Goal: Communication & Community: Answer question/provide support

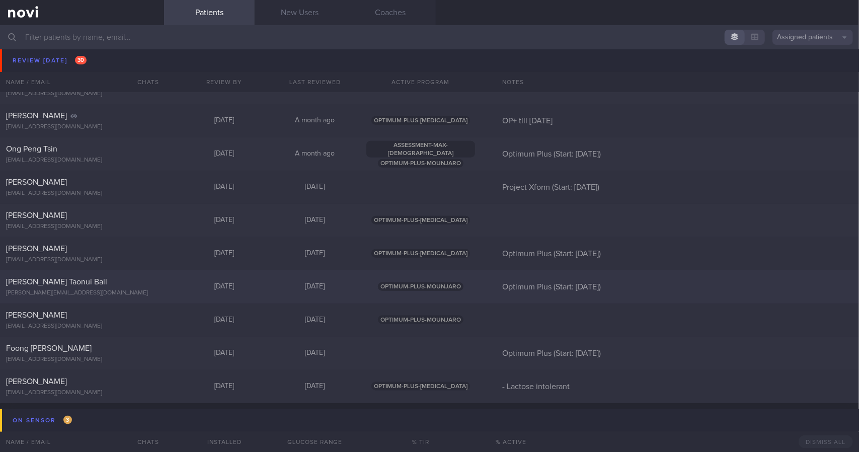
scroll to position [704, 0]
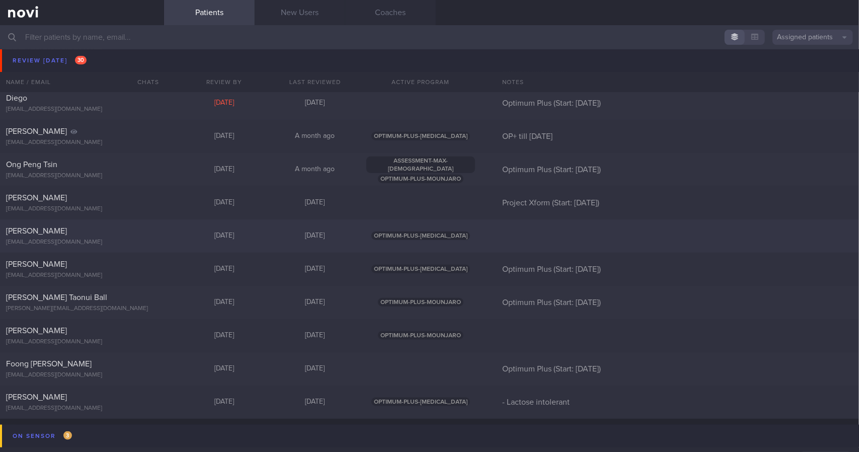
click at [137, 244] on div "[EMAIL_ADDRESS][DOMAIN_NAME]" at bounding box center [82, 242] width 152 height 8
select select "8"
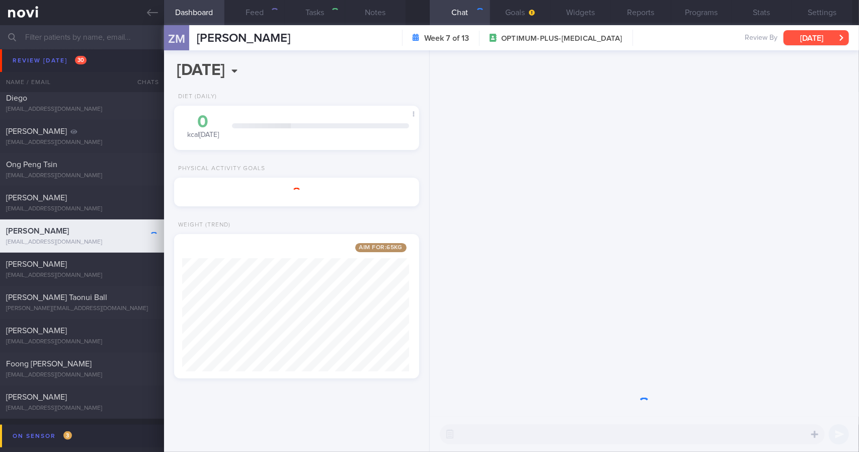
drag, startPoint x: 835, startPoint y: 43, endPoint x: 825, endPoint y: 46, distance: 10.0
click at [835, 43] on button "[DATE]" at bounding box center [815, 37] width 65 height 15
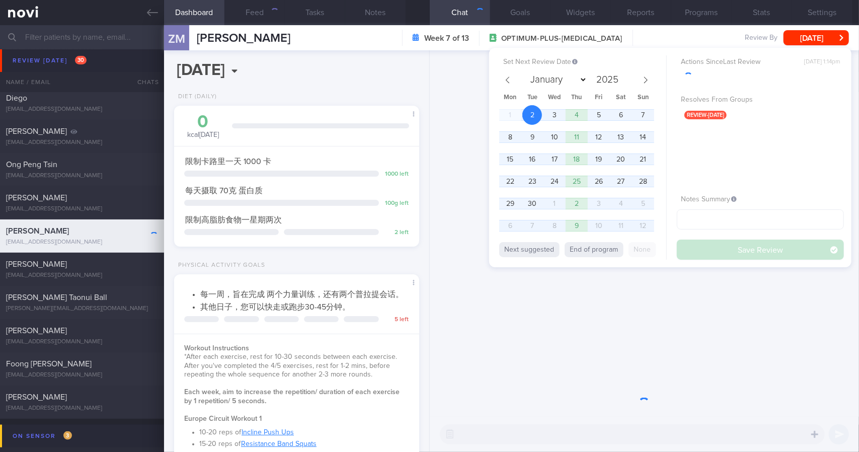
scroll to position [503029, 502934]
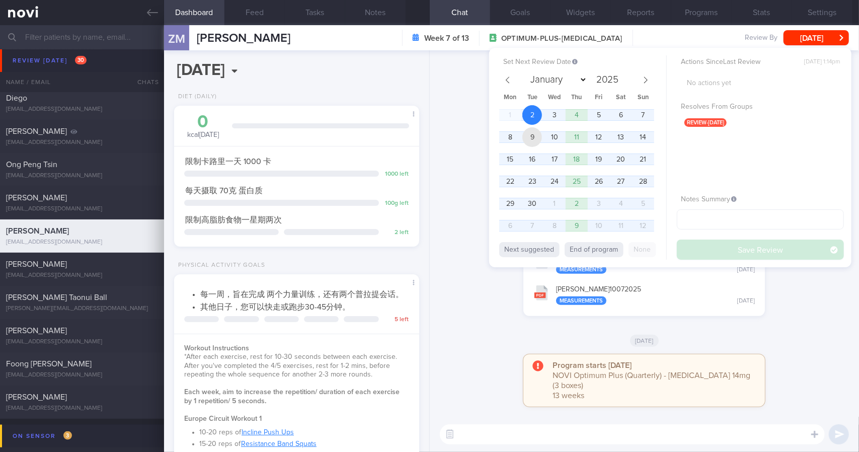
drag, startPoint x: 531, startPoint y: 135, endPoint x: 753, endPoint y: 240, distance: 245.5
click at [530, 135] on span "9" at bounding box center [532, 137] width 20 height 20
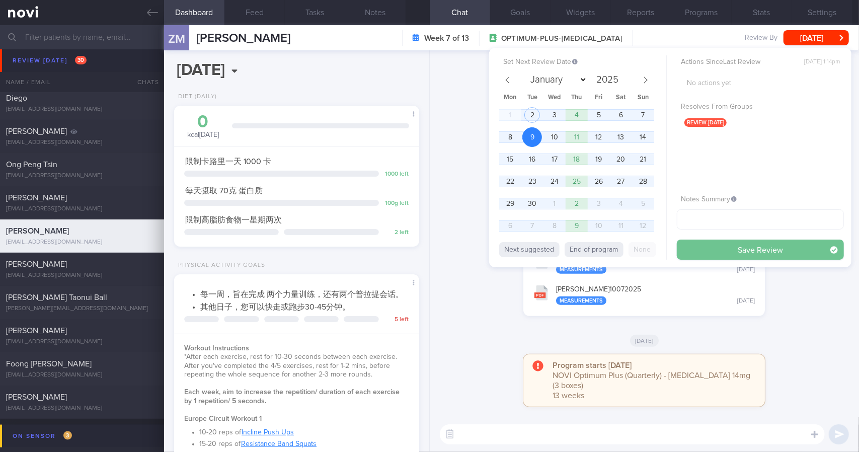
scroll to position [124, 219]
click at [757, 246] on button "Save Review" at bounding box center [760, 250] width 167 height 20
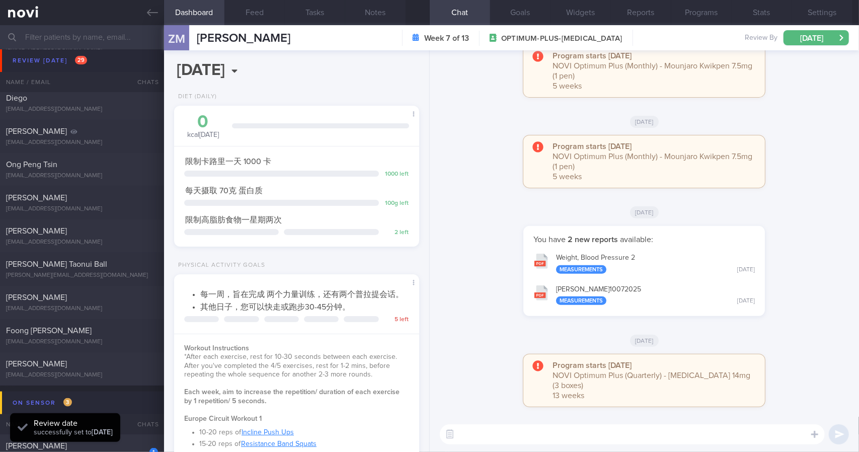
click at [108, 214] on div "[PERSON_NAME] [EMAIL_ADDRESS][DOMAIN_NAME] [DATE] [DATE] Project Xform (Start: …" at bounding box center [429, 202] width 859 height 33
type input "Project Xform (Start: [DATE])"
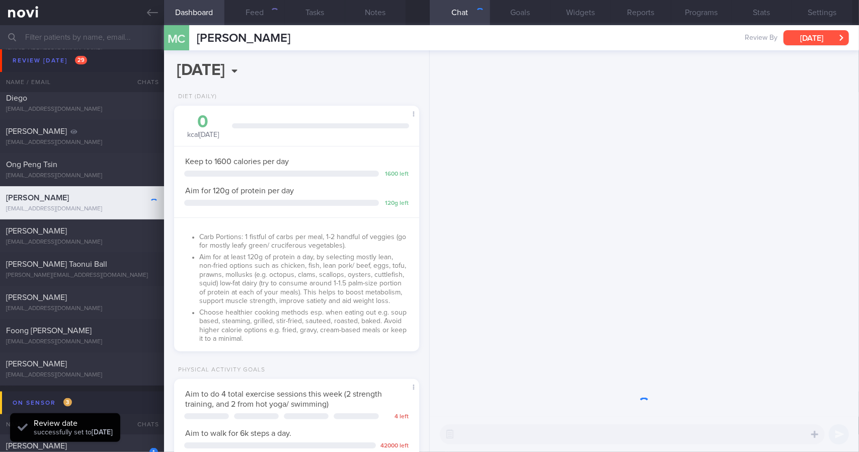
click at [811, 40] on button "[DATE]" at bounding box center [815, 37] width 65 height 15
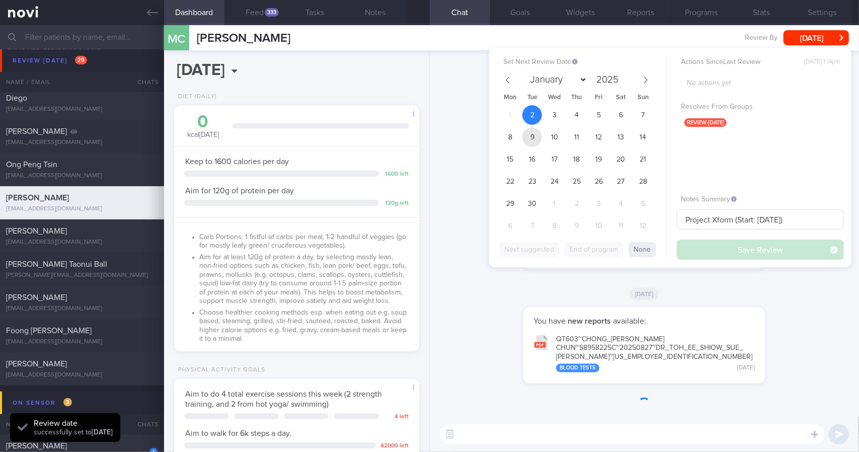
click at [532, 133] on span "9" at bounding box center [532, 137] width 20 height 20
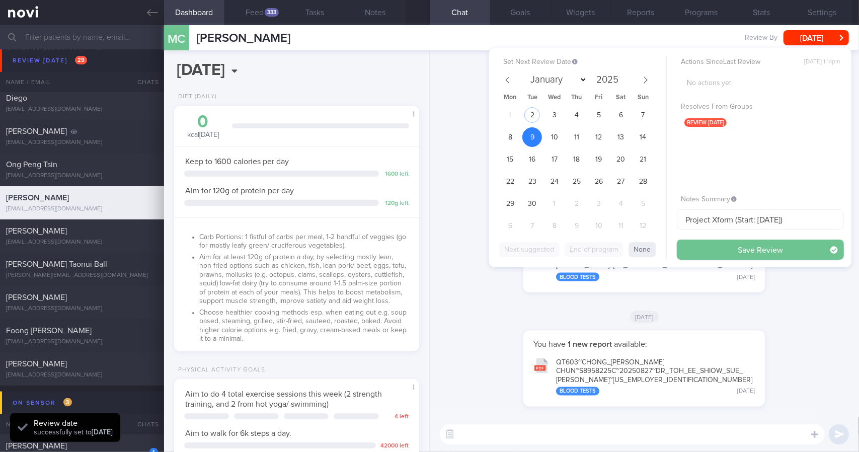
click at [746, 247] on button "Save Review" at bounding box center [760, 250] width 167 height 20
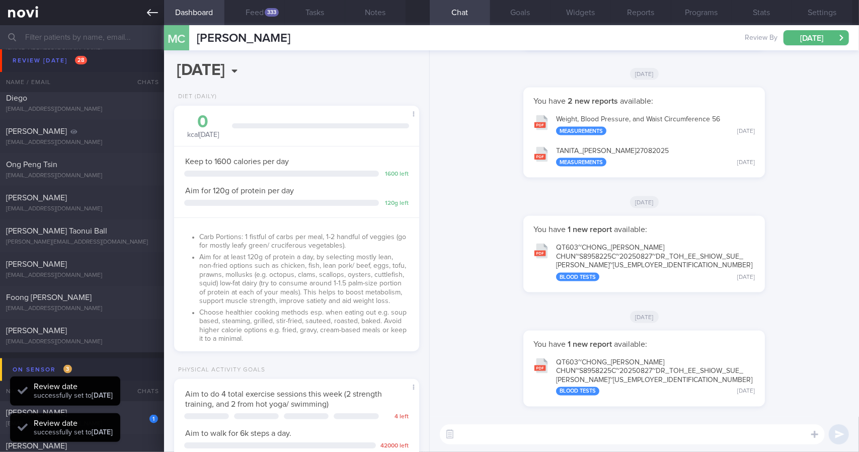
click at [155, 16] on icon at bounding box center [152, 12] width 11 height 11
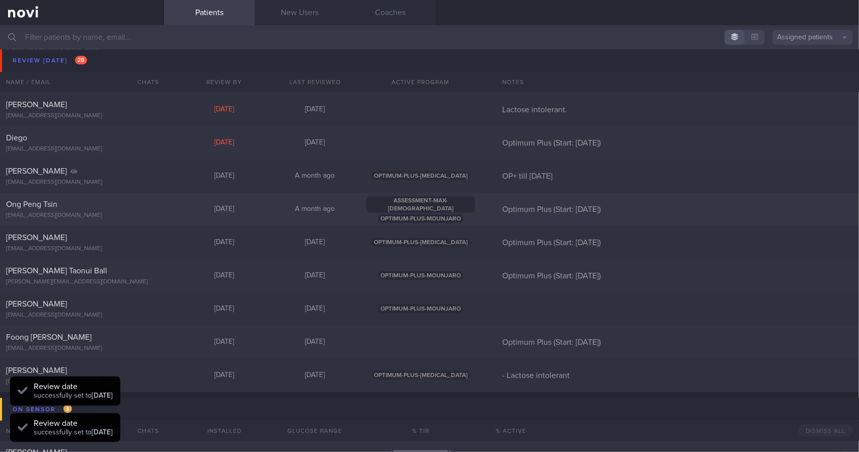
scroll to position [604, 0]
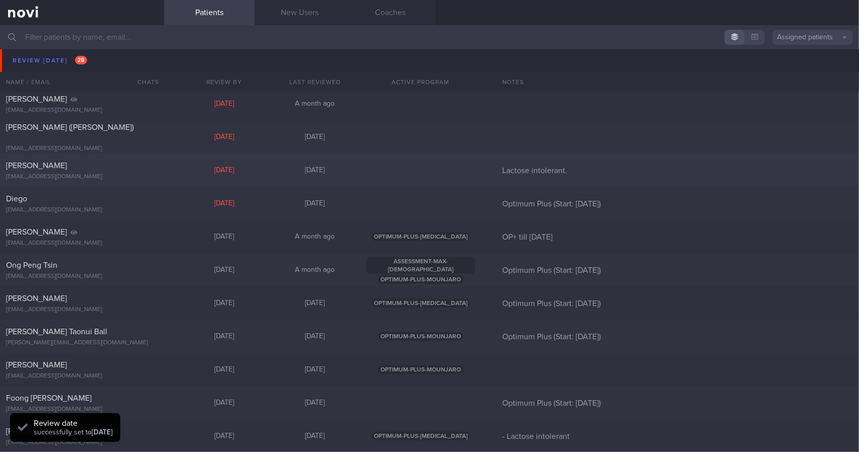
click at [128, 172] on div "[PERSON_NAME] [EMAIL_ADDRESS][DOMAIN_NAME]" at bounding box center [82, 171] width 164 height 20
select select "8"
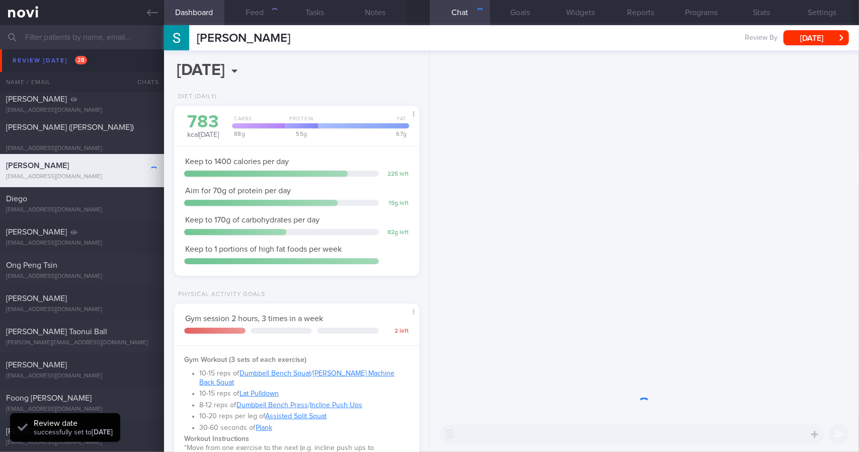
scroll to position [109, 219]
click at [147, 19] on link at bounding box center [82, 12] width 164 height 25
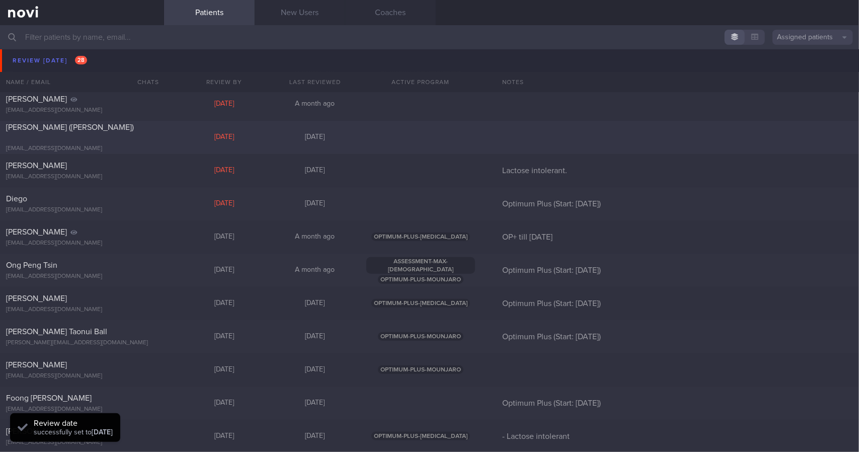
click at [128, 145] on div "[EMAIL_ADDRESS][DOMAIN_NAME]" at bounding box center [82, 149] width 152 height 8
select select "7"
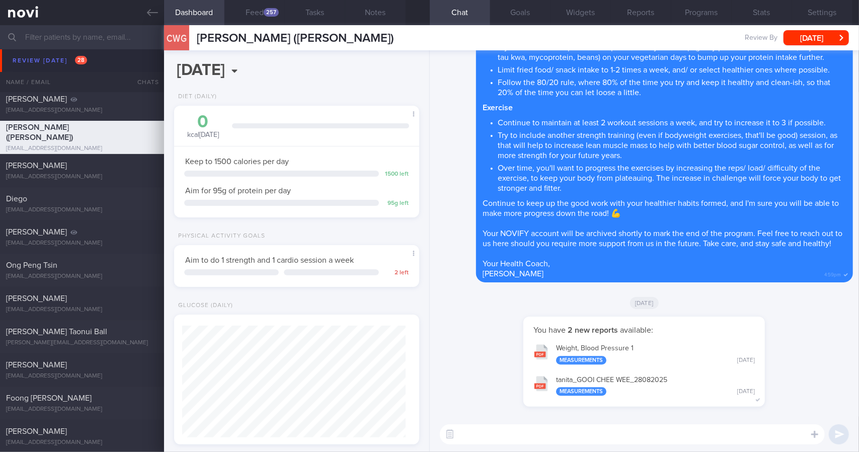
scroll to position [112, 223]
click at [809, 13] on button "Settings" at bounding box center [822, 12] width 60 height 25
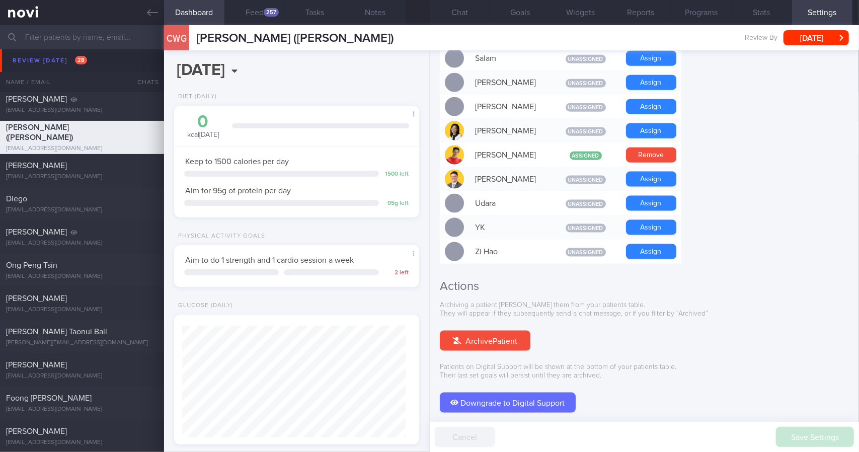
scroll to position [855, 0]
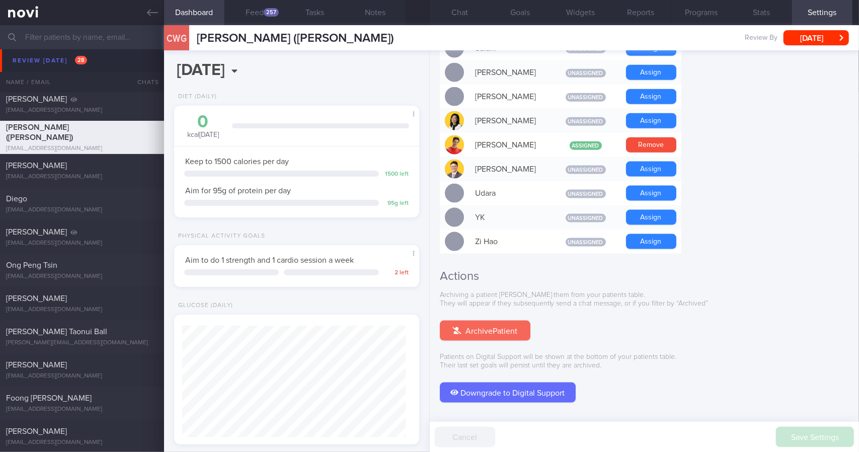
click at [513, 321] on button "Archive Patient" at bounding box center [485, 331] width 91 height 20
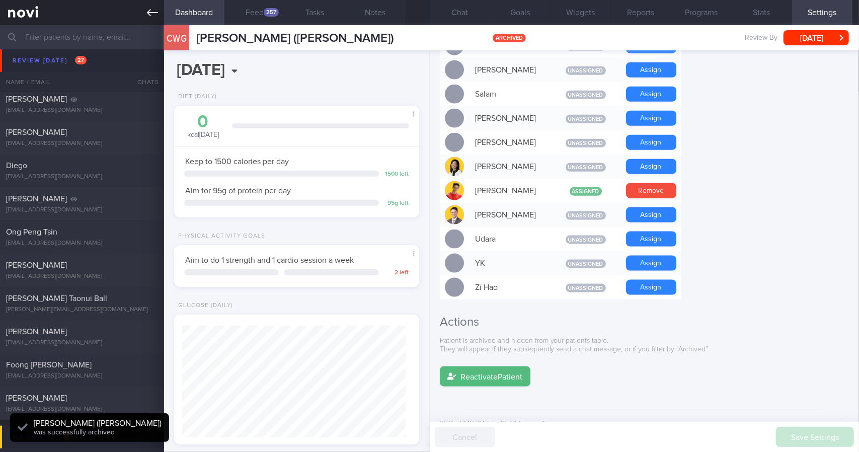
scroll to position [112, 223]
click at [470, 14] on button "Chat 1" at bounding box center [460, 12] width 60 height 25
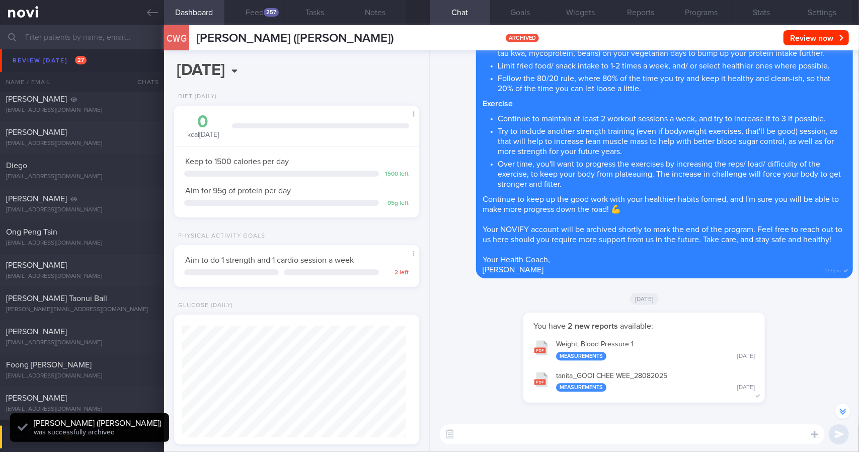
scroll to position [-302, 0]
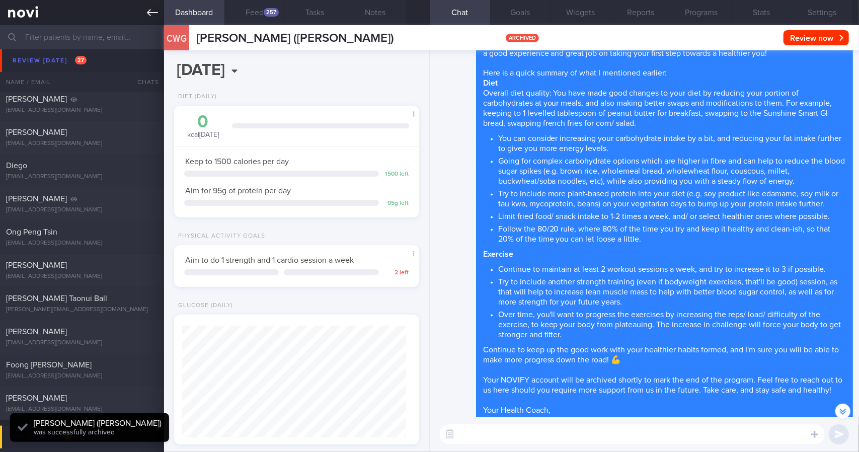
click at [158, 21] on link at bounding box center [82, 12] width 164 height 25
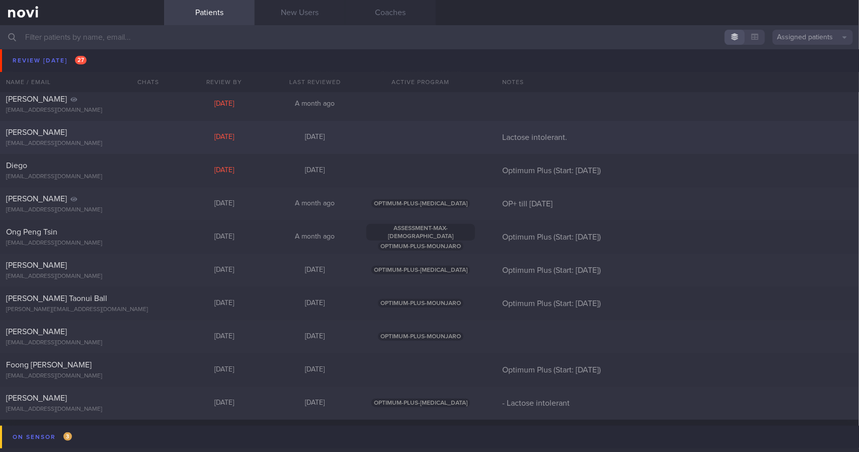
click at [130, 138] on div "[PERSON_NAME] [EMAIL_ADDRESS][DOMAIN_NAME]" at bounding box center [82, 137] width 164 height 20
select select "8"
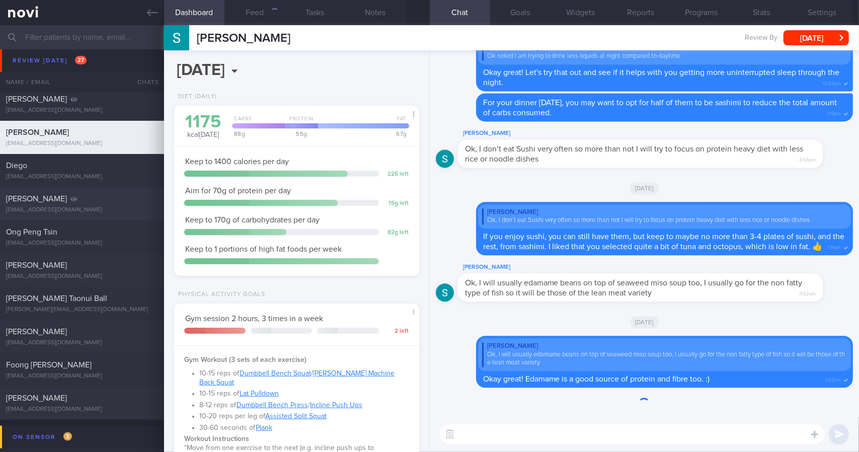
scroll to position [109, 219]
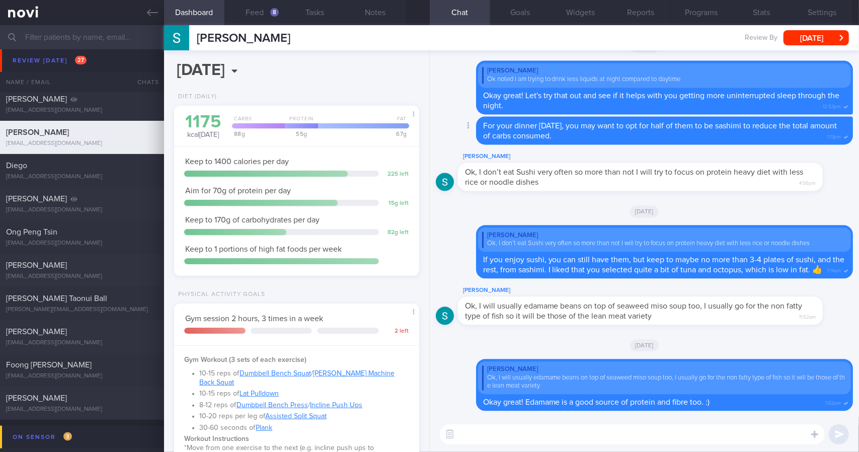
click at [585, 134] on div "Delete For your dinner [DATE], you may want to opt for half of them to be sashi…" at bounding box center [644, 133] width 417 height 34
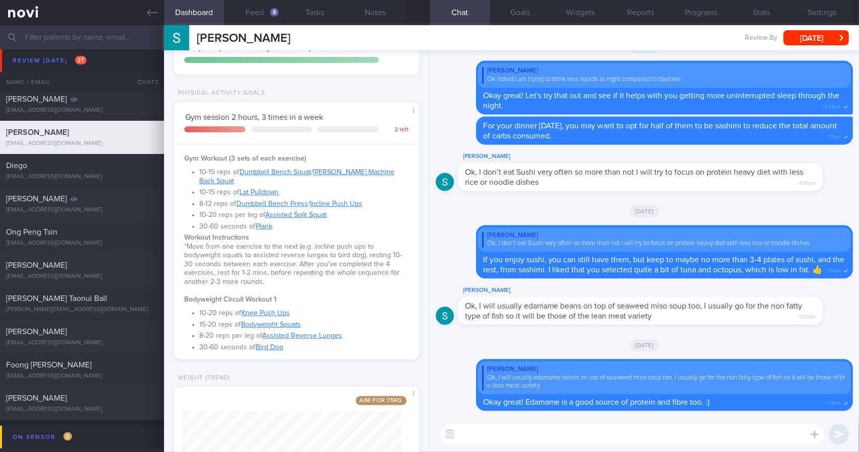
scroll to position [352, 0]
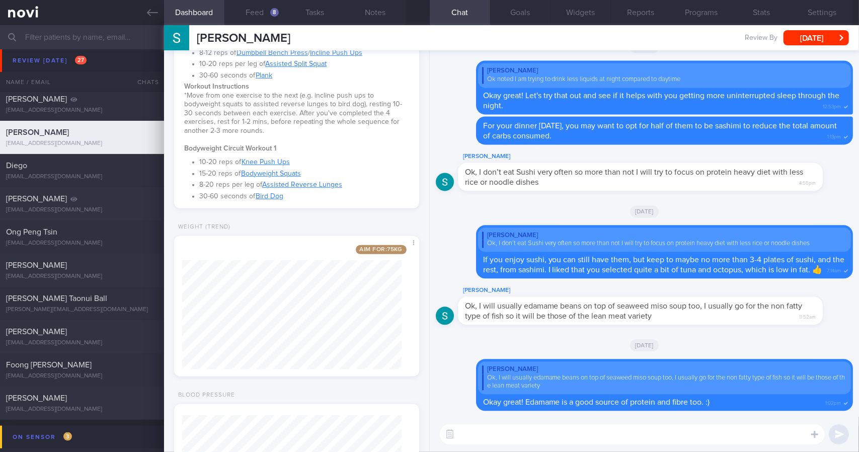
click at [560, 436] on textarea at bounding box center [632, 434] width 385 height 20
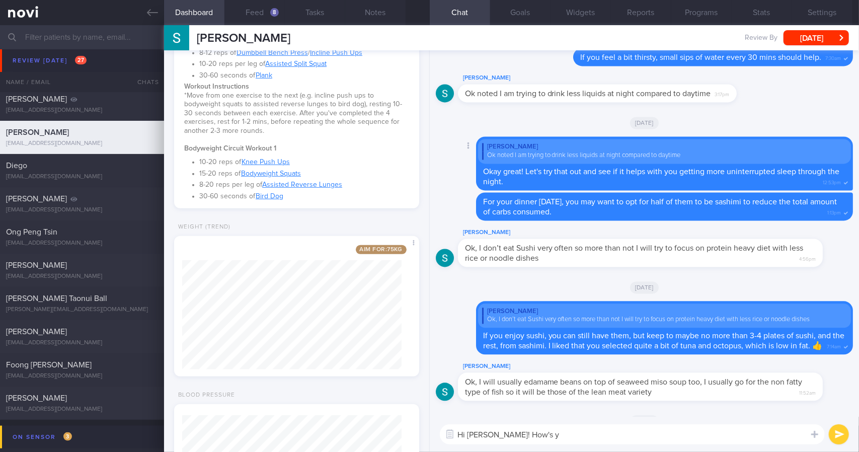
scroll to position [0, 0]
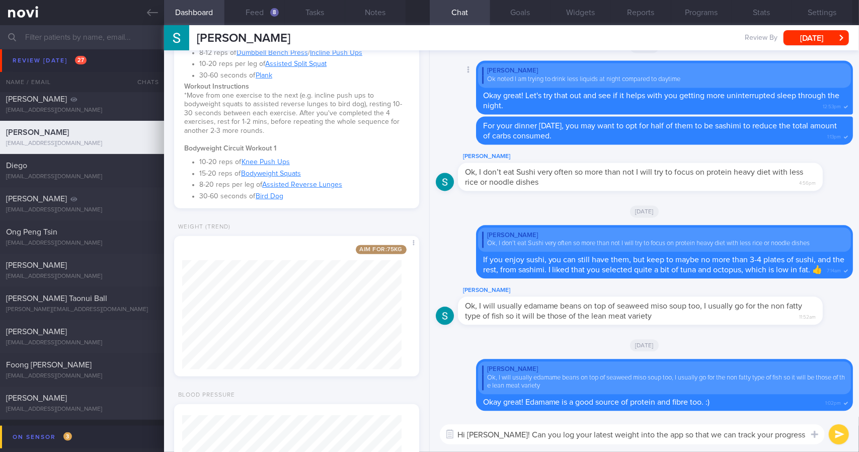
type textarea "Hi [PERSON_NAME]! Can you log your latest weight into the app so that we can tr…"
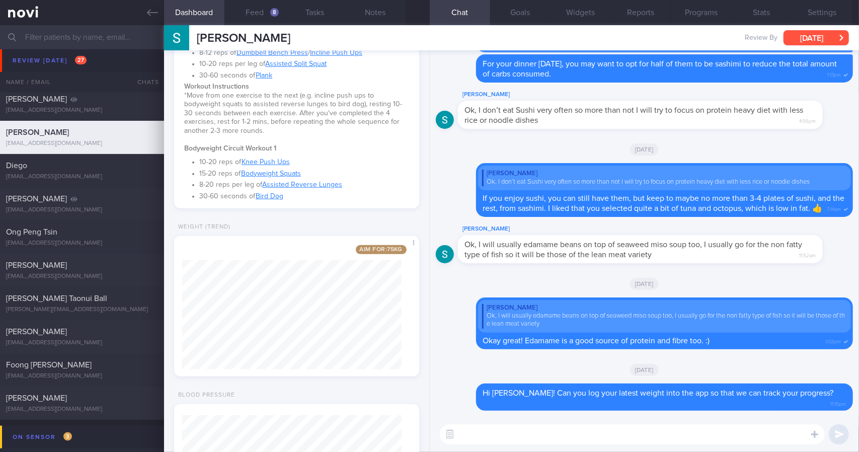
drag, startPoint x: 797, startPoint y: 37, endPoint x: 770, endPoint y: 63, distance: 38.4
click at [798, 37] on button "[DATE]" at bounding box center [815, 37] width 65 height 15
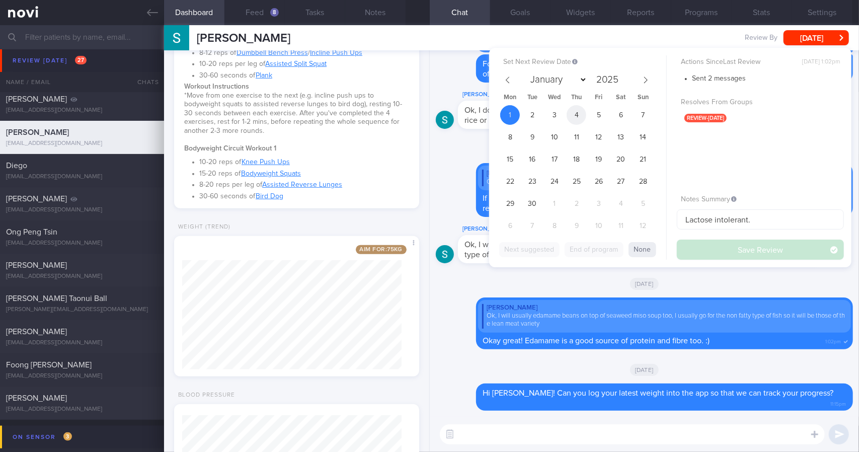
click at [586, 116] on span "4" at bounding box center [577, 115] width 20 height 20
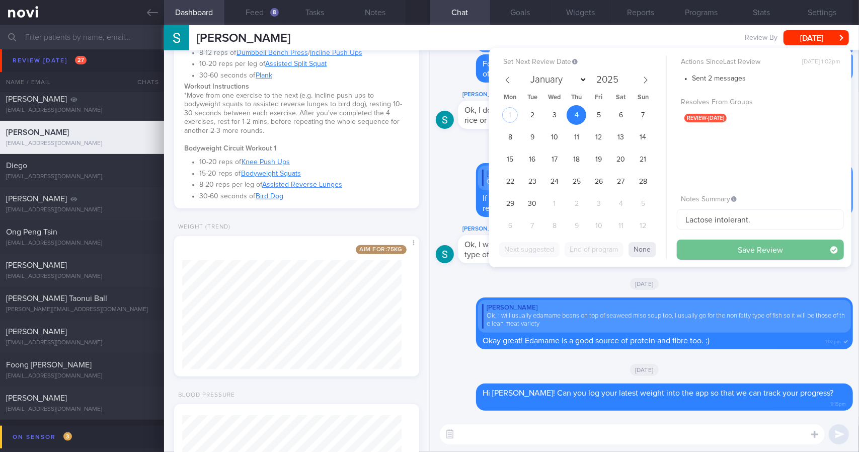
click at [741, 251] on button "Save Review" at bounding box center [760, 250] width 167 height 20
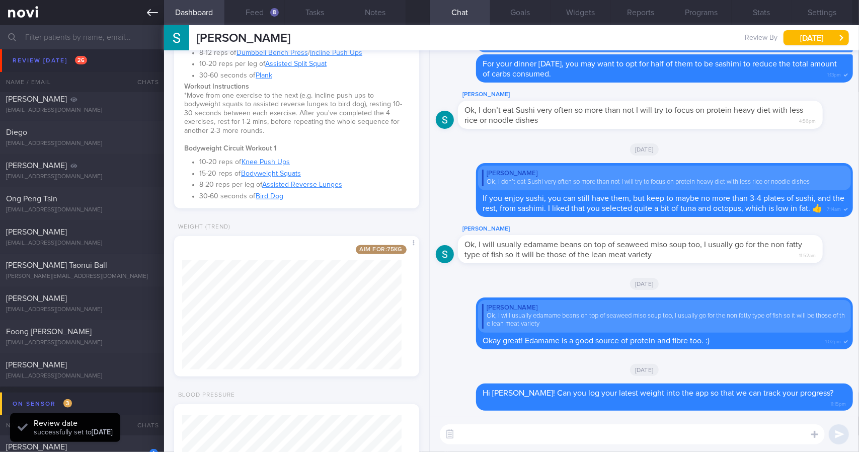
click at [149, 19] on link at bounding box center [82, 12] width 164 height 25
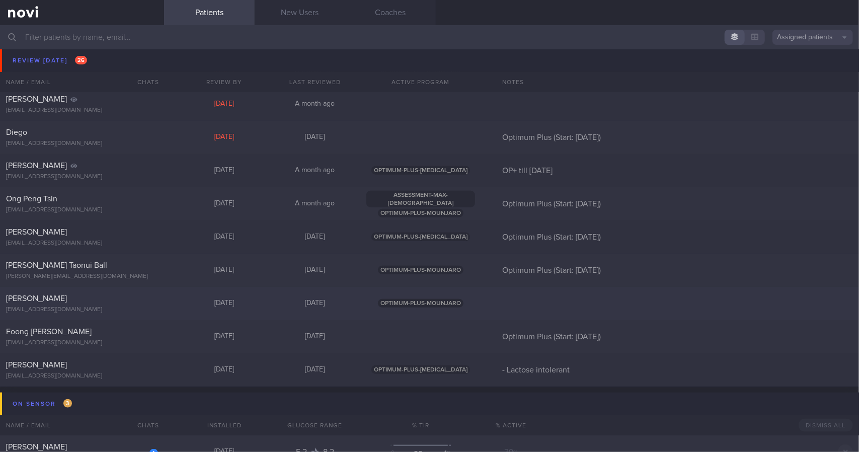
drag, startPoint x: 154, startPoint y: 276, endPoint x: 155, endPoint y: 314, distance: 37.7
click at [155, 313] on div "[PERSON_NAME] [EMAIL_ADDRESS][DOMAIN_NAME] [DATE] [DATE] OPTIMUM-PLUS-MOUNJARO" at bounding box center [429, 303] width 859 height 33
select select "8"
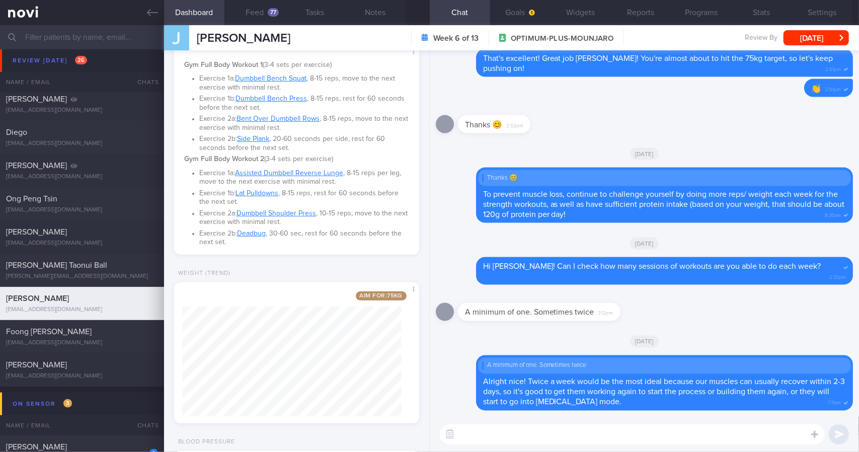
click at [551, 433] on textarea at bounding box center [632, 434] width 385 height 20
click at [609, 435] on textarea at bounding box center [632, 434] width 385 height 20
click at [148, 22] on link at bounding box center [82, 12] width 164 height 25
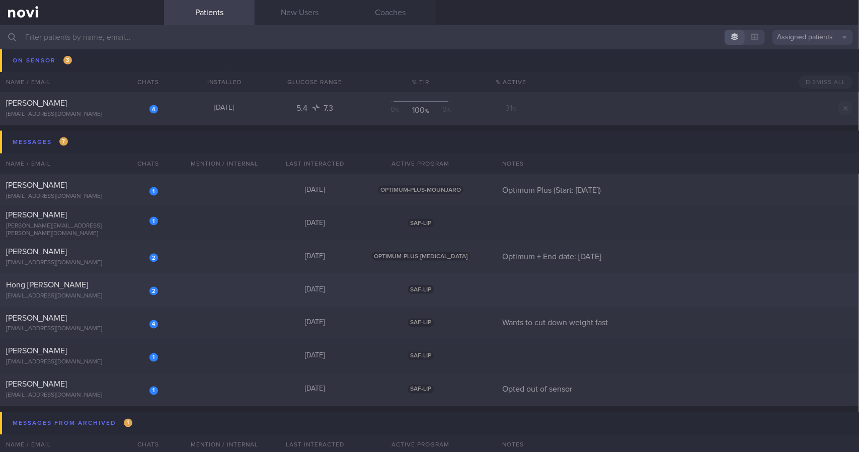
scroll to position [956, 0]
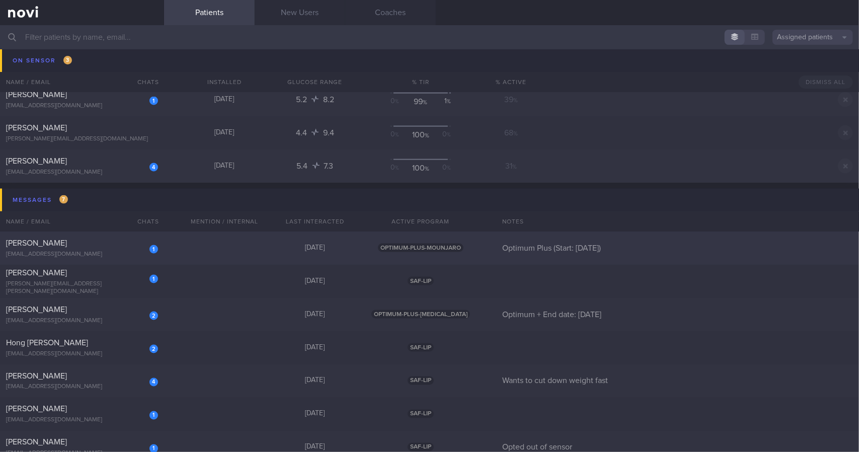
click at [222, 331] on div "1 [PERSON_NAME] [EMAIL_ADDRESS][DOMAIN_NAME] [DATE] OPTIMUM-PLUS-MOUNJARO Optim…" at bounding box center [429, 347] width 859 height 33
select select "8"
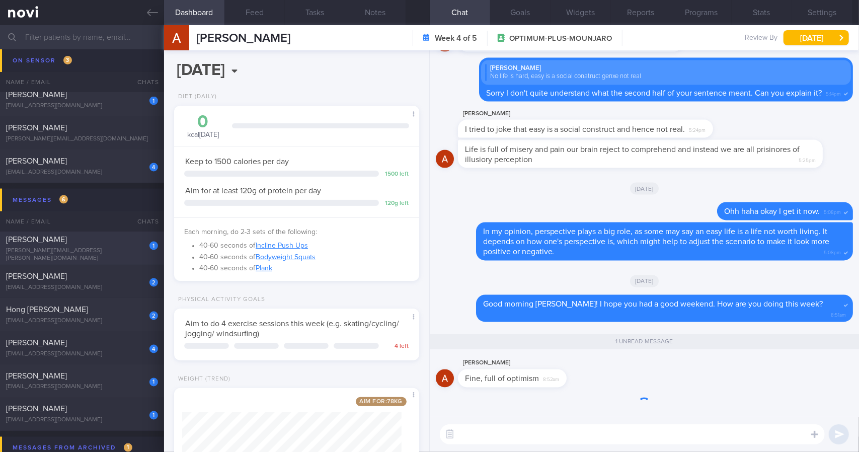
scroll to position [124, 219]
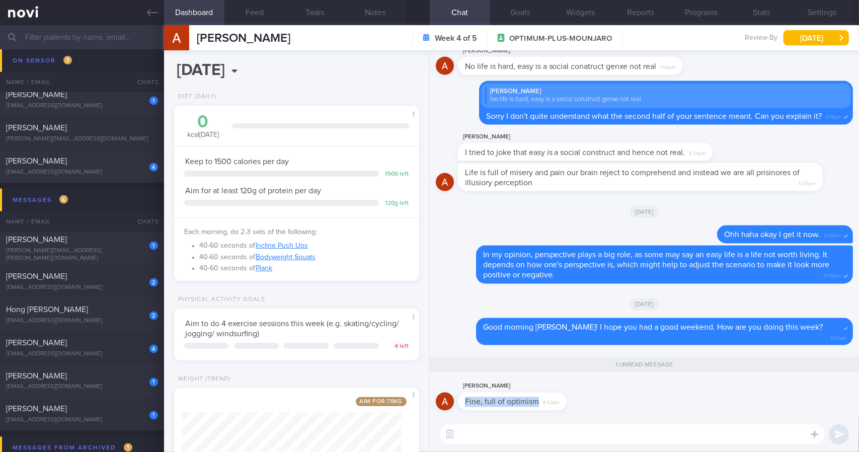
drag, startPoint x: 560, startPoint y: 405, endPoint x: 597, endPoint y: 402, distance: 37.9
click at [639, 404] on div "[PERSON_NAME] Fine, full of optimism 8:52am" at bounding box center [644, 398] width 417 height 36
click at [597, 402] on div "[PERSON_NAME] Fine, full of optimism 8:52am" at bounding box center [644, 398] width 417 height 36
drag, startPoint x: 555, startPoint y: 400, endPoint x: 572, endPoint y: 400, distance: 16.6
click at [572, 400] on div "[PERSON_NAME] Fine, full of optimism 8:52am" at bounding box center [527, 395] width 139 height 30
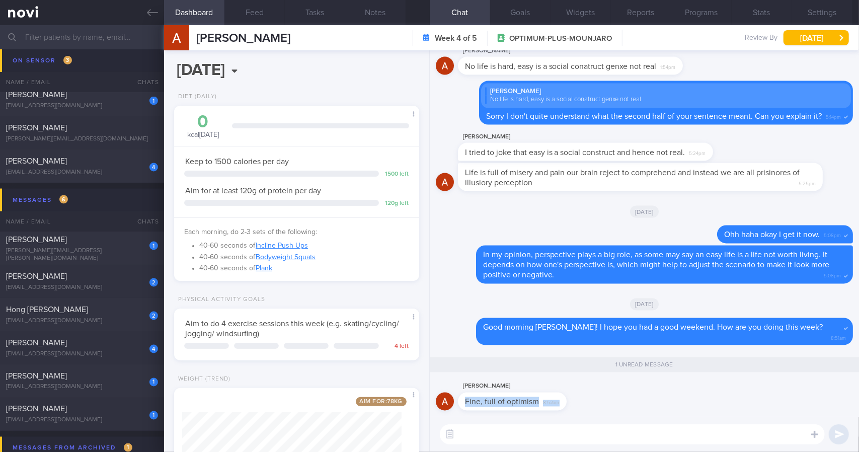
click at [564, 400] on div "Fine, full of optimism 8:52am" at bounding box center [512, 401] width 109 height 18
drag, startPoint x: 560, startPoint y: 400, endPoint x: 594, endPoint y: 400, distance: 34.2
click at [594, 400] on div "[PERSON_NAME] Fine, full of optimism 8:52am" at bounding box center [527, 395] width 139 height 30
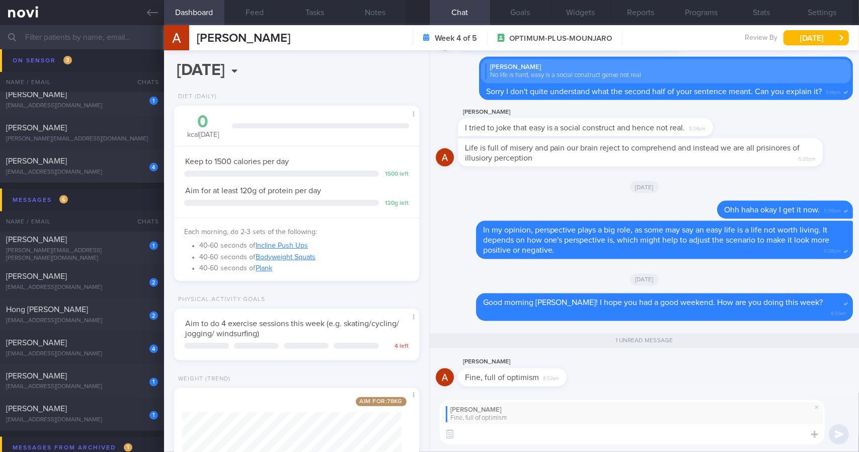
click at [573, 442] on textarea at bounding box center [632, 434] width 385 height 20
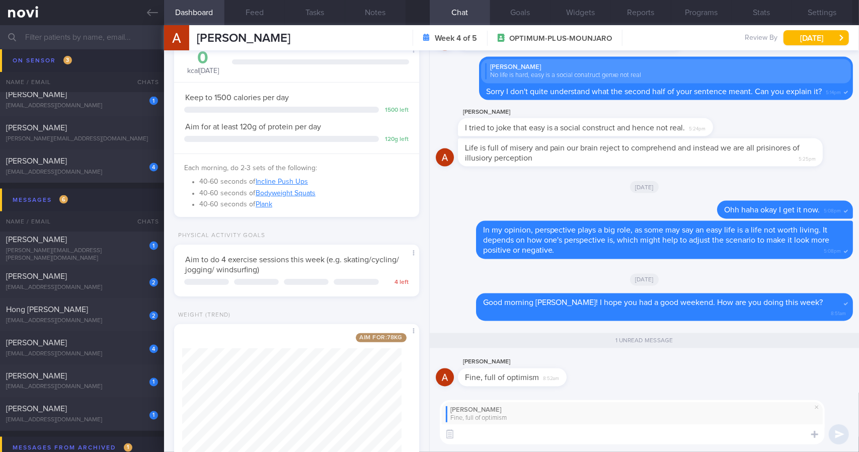
scroll to position [102, 0]
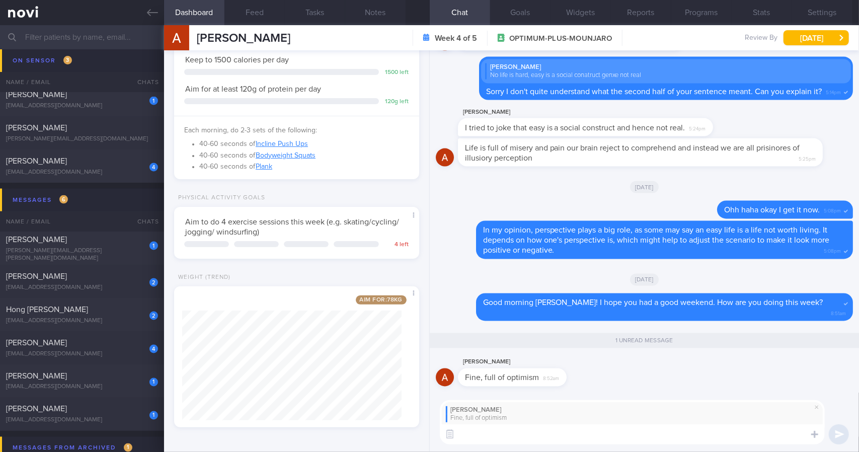
click at [517, 436] on textarea at bounding box center [632, 434] width 385 height 20
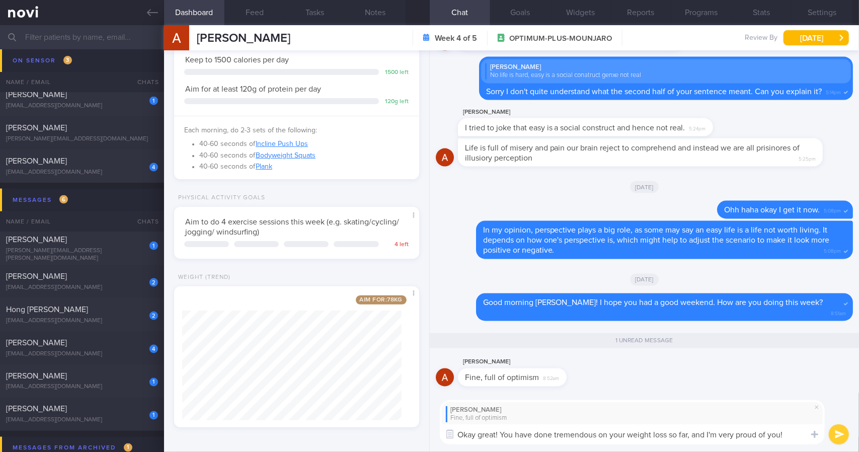
type textarea "Okay great! You have done tremendous on your weight loss so far, and I'm very p…"
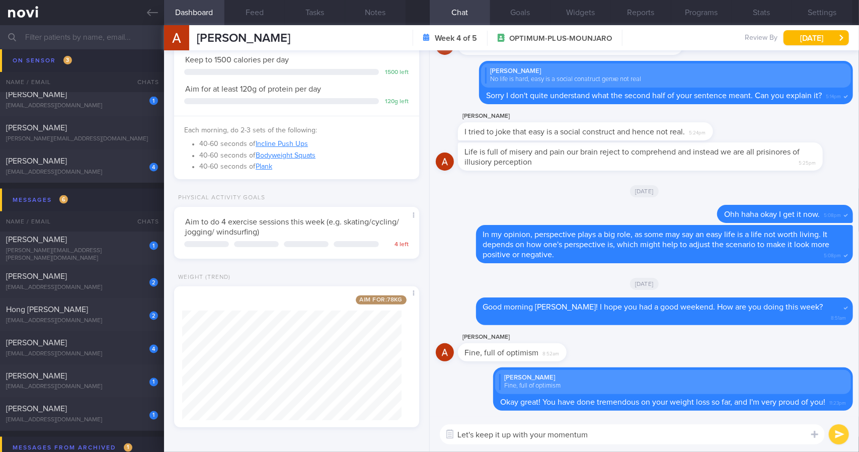
type textarea "Let's keep it up with your momentum!"
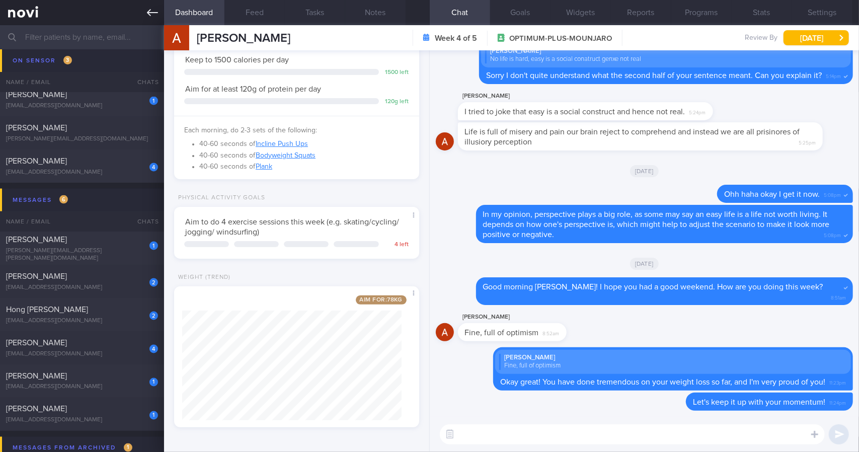
click at [150, 21] on link at bounding box center [82, 12] width 164 height 25
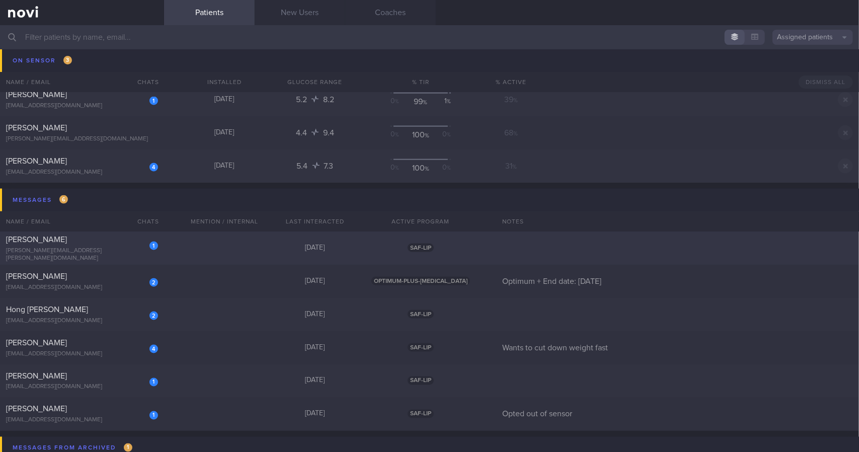
click at [144, 250] on div "1" at bounding box center [147, 242] width 22 height 16
select select "8"
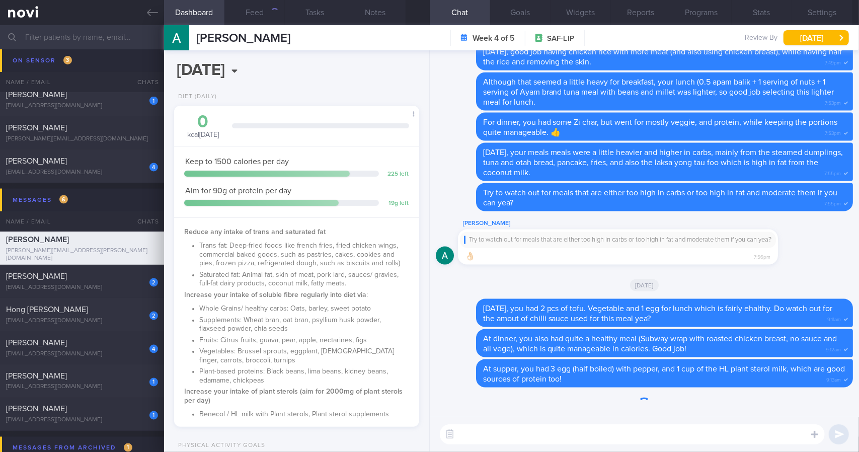
scroll to position [124, 219]
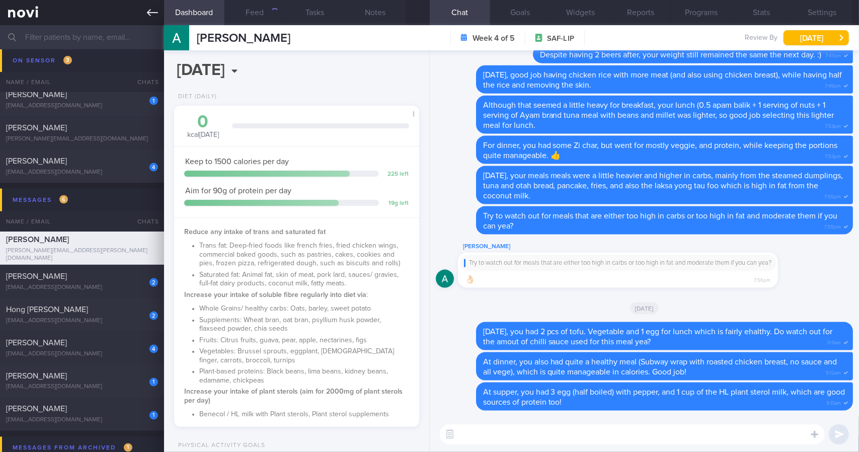
click at [150, 9] on icon at bounding box center [152, 12] width 11 height 7
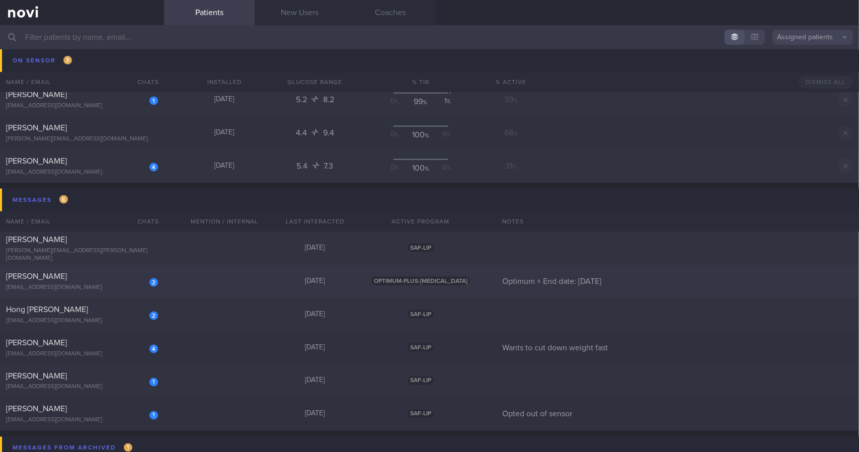
click at [132, 279] on div "[PERSON_NAME]" at bounding box center [80, 276] width 149 height 10
select select "8"
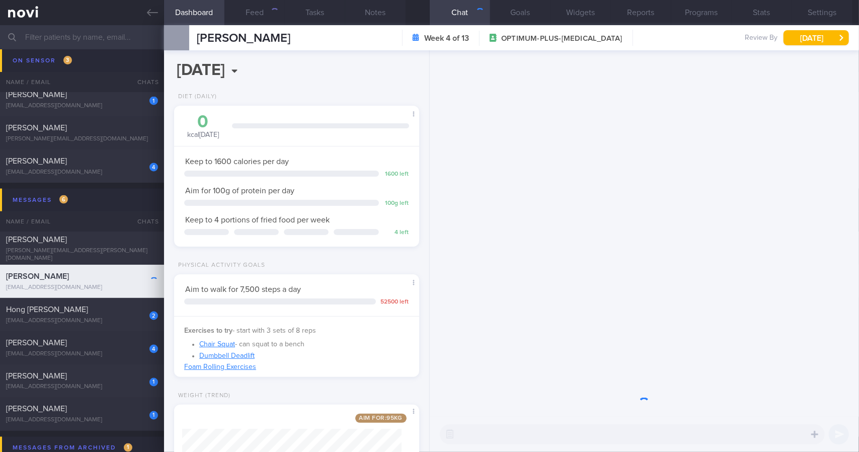
scroll to position [124, 219]
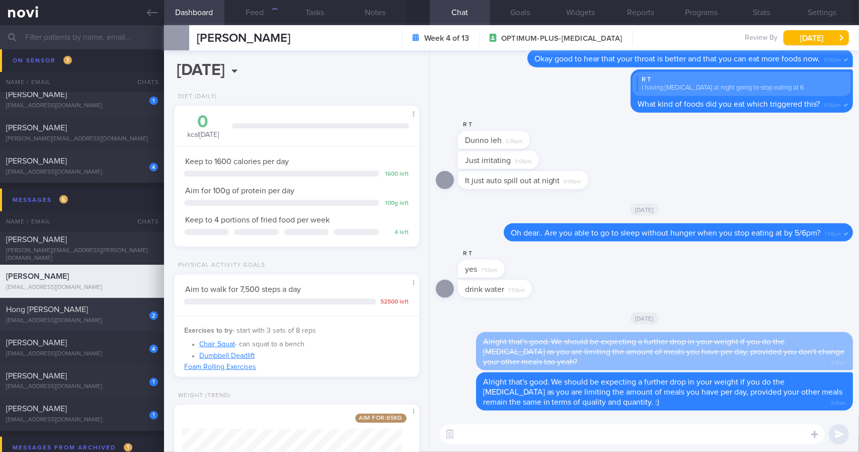
click at [123, 321] on div "[EMAIL_ADDRESS][DOMAIN_NAME]" at bounding box center [82, 321] width 152 height 8
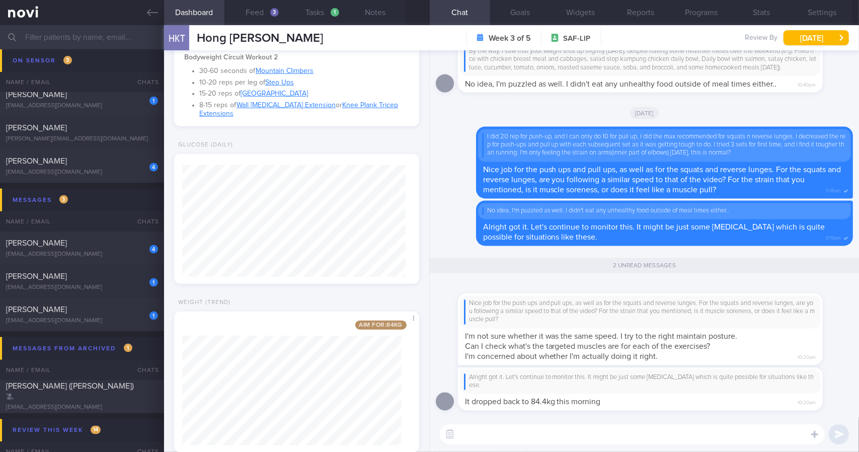
scroll to position [458, 0]
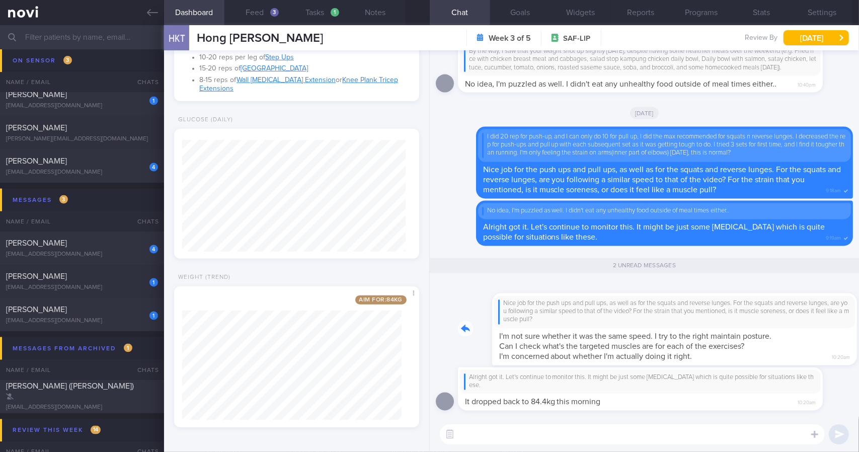
drag, startPoint x: 538, startPoint y: 324, endPoint x: 636, endPoint y: 311, distance: 98.4
click at [631, 313] on div "Nice job for the push ups and pull ups, as well as for the squats and reverse l…" at bounding box center [655, 323] width 395 height 84
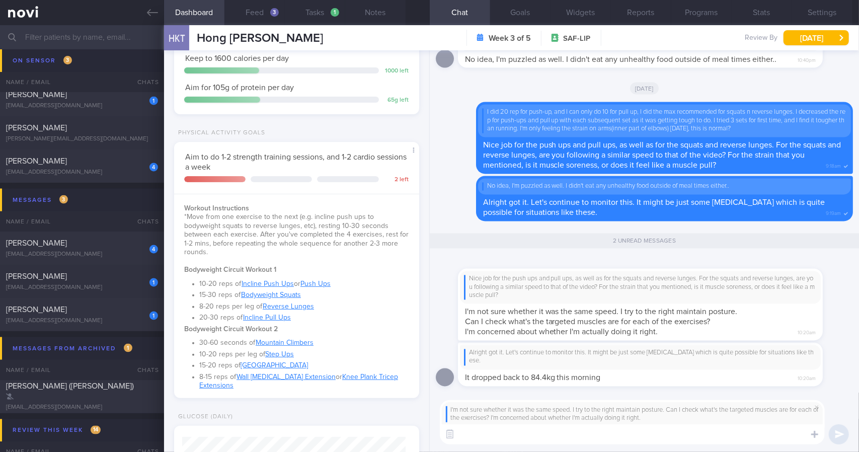
scroll to position [106, 0]
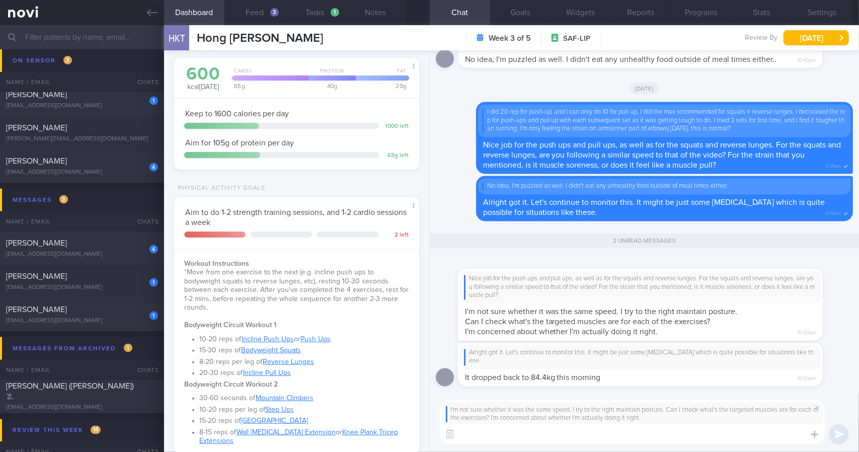
click at [575, 441] on textarea at bounding box center [632, 434] width 385 height 20
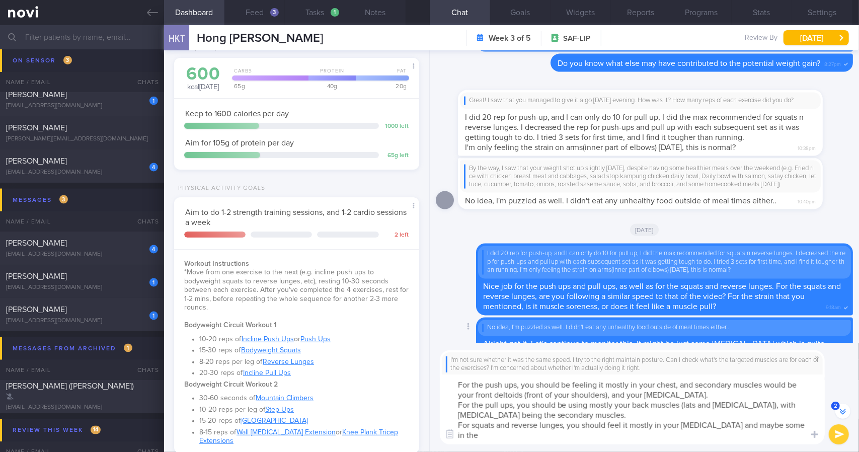
scroll to position [-201, 0]
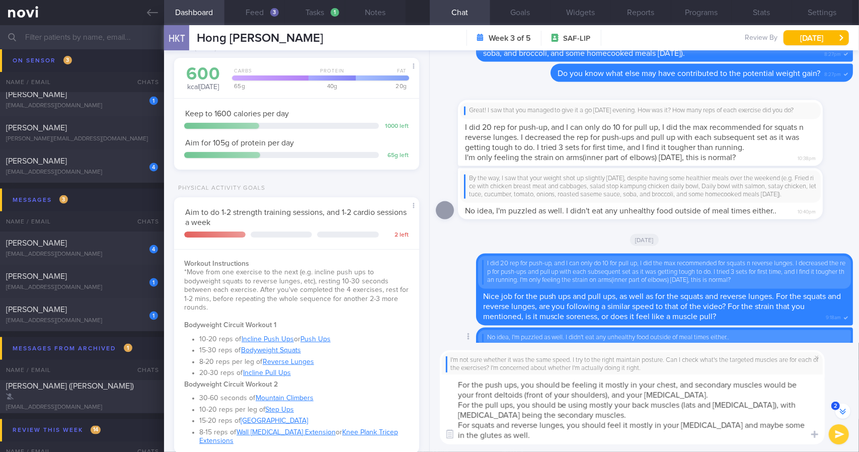
type textarea "For the push ups, you should be feeling it mostly in your chest, and secondary …"
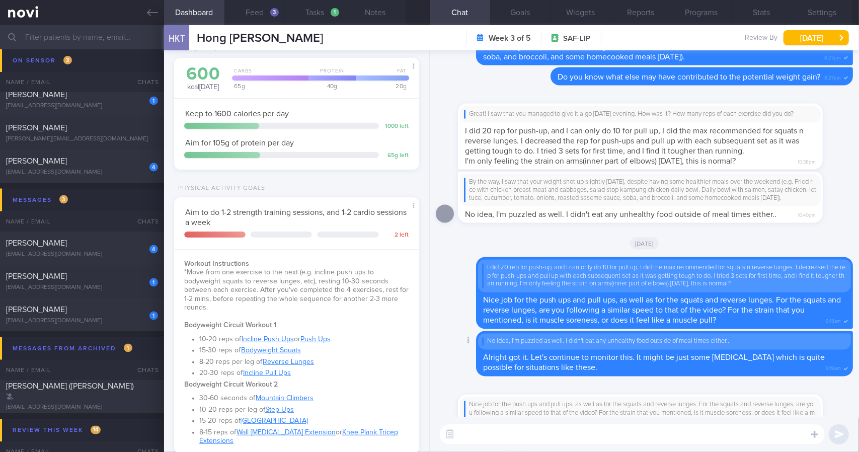
scroll to position [0, 0]
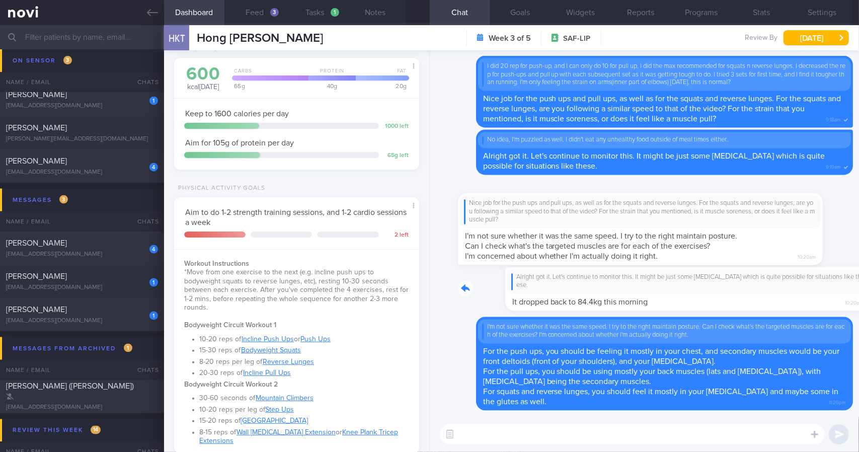
drag, startPoint x: 564, startPoint y: 287, endPoint x: 691, endPoint y: 298, distance: 127.7
click at [691, 298] on div "Alright got it. Let's continue to monitor this. It might be just some [MEDICAL_…" at bounding box center [655, 289] width 395 height 44
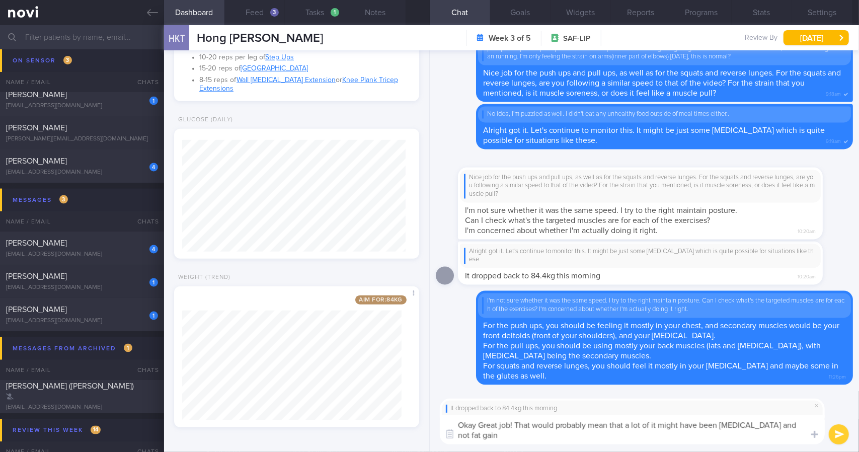
type textarea "Okay Great job! That would probably mean that a lot of it might have been [MEDI…"
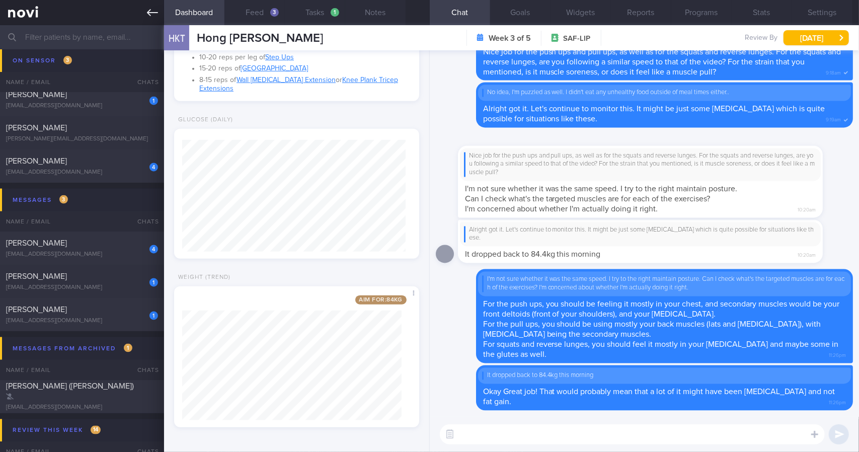
click at [156, 12] on icon at bounding box center [152, 12] width 11 height 7
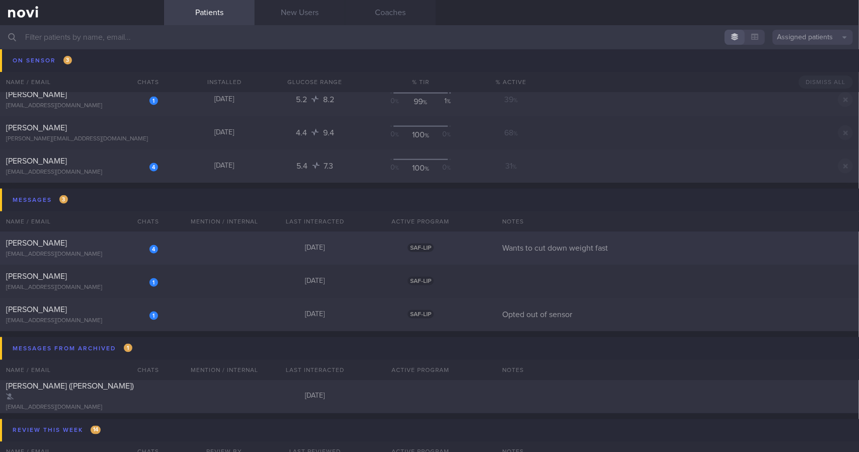
click at [207, 245] on div "4 [PERSON_NAME] [EMAIL_ADDRESS][DOMAIN_NAME] [DATE] SAF-LIP Wants to cut down w…" at bounding box center [429, 247] width 859 height 33
select select "8"
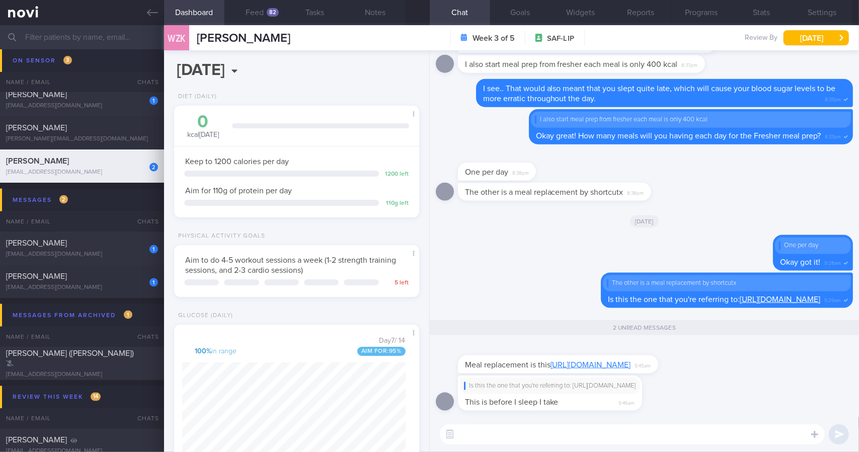
scroll to position [138, 223]
click at [575, 361] on link "[URL][DOMAIN_NAME]" at bounding box center [590, 365] width 81 height 8
drag, startPoint x: 601, startPoint y: 333, endPoint x: 684, endPoint y: 330, distance: 83.6
click at [684, 343] on div "Meal replacement is this [URL][DOMAIN_NAME] 9:45am" at bounding box center [573, 358] width 230 height 30
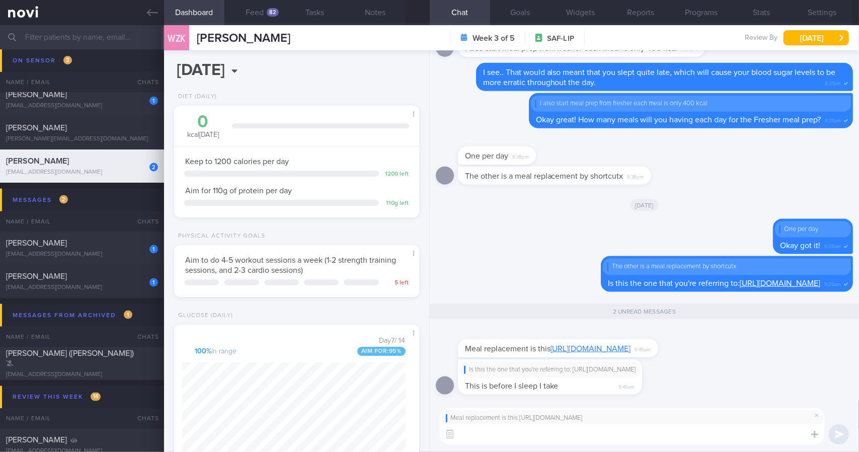
click at [598, 442] on textarea at bounding box center [632, 434] width 385 height 20
click at [283, 433] on div "Dashboard Feed 82 Tasks Notes Chat 2 Goals Widgets Reports Programs Stats Setti…" at bounding box center [511, 238] width 695 height 427
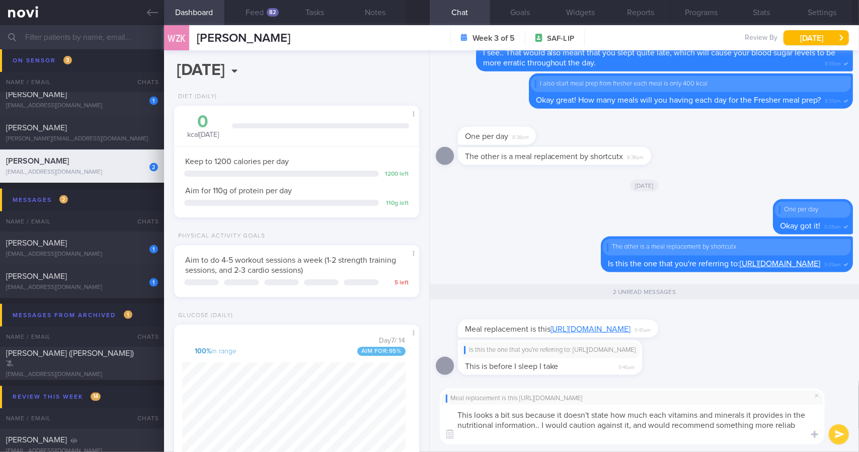
scroll to position [0, 0]
click at [588, 437] on textarea "This looks a bit sus because it doesn't state how much each vitamins and minera…" at bounding box center [632, 425] width 385 height 40
paste textarea "[URL][DOMAIN_NAME]"
type textarea "This looks a bit sus because it doesn't state how much each vitamins and minera…"
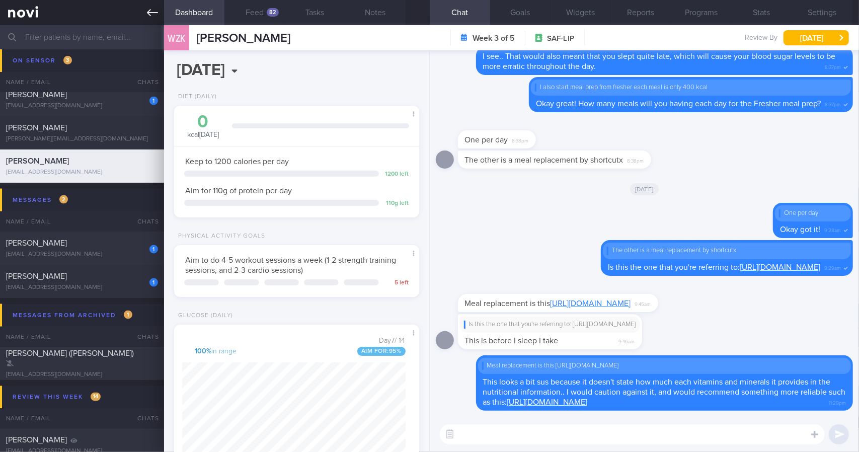
click at [159, 17] on link at bounding box center [82, 12] width 164 height 25
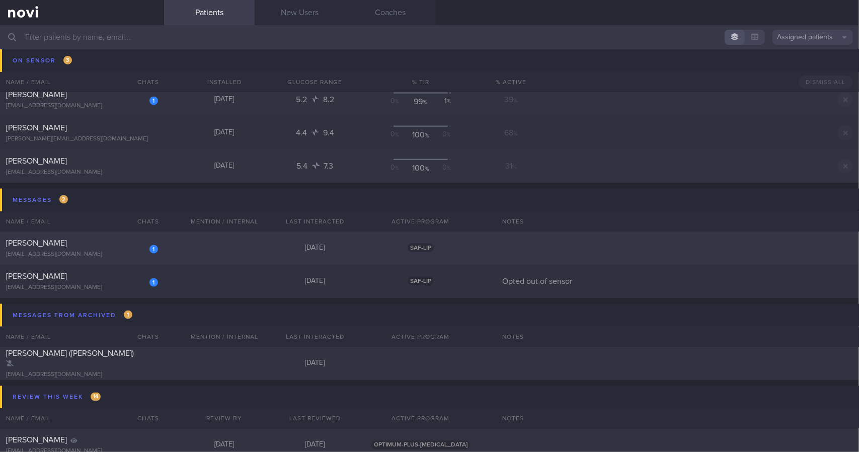
click at [110, 243] on div "[PERSON_NAME]" at bounding box center [80, 243] width 149 height 10
select select "8"
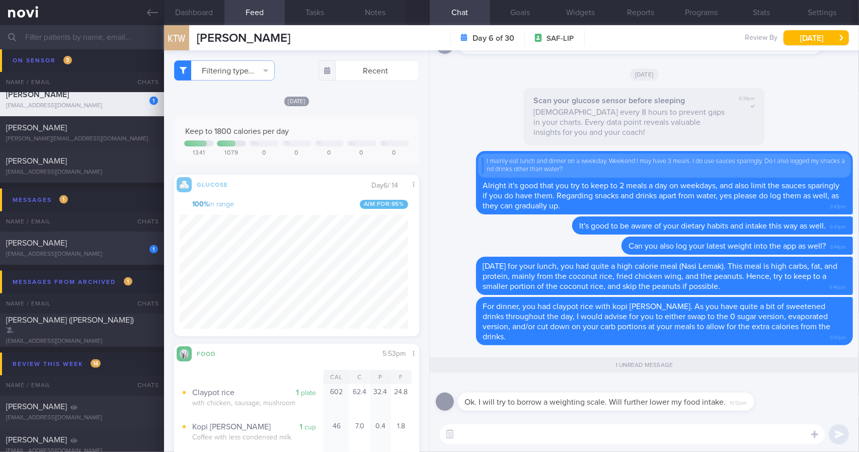
scroll to position [148, 228]
click at [626, 87] on div "[DATE]" at bounding box center [644, 74] width 417 height 28
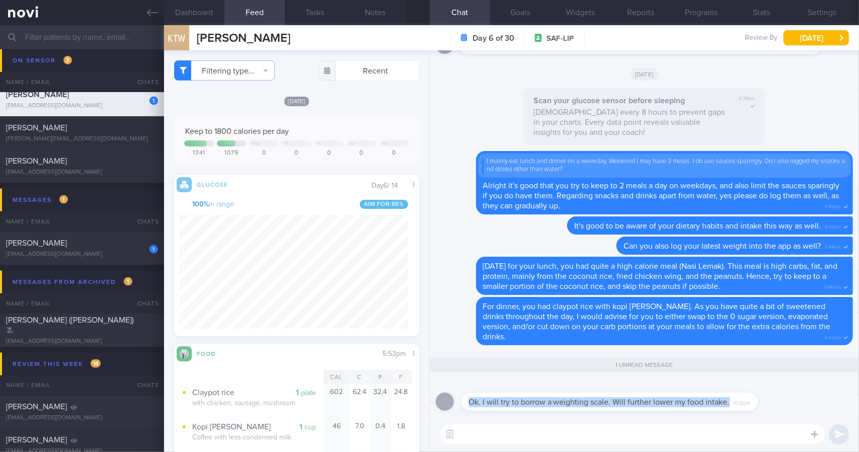
drag, startPoint x: 729, startPoint y: 403, endPoint x: 821, endPoint y: 402, distance: 91.6
click at [821, 402] on div "Ok. I will try to borrow a weighting scale. Will further lower my food intake. …" at bounding box center [644, 398] width 417 height 36
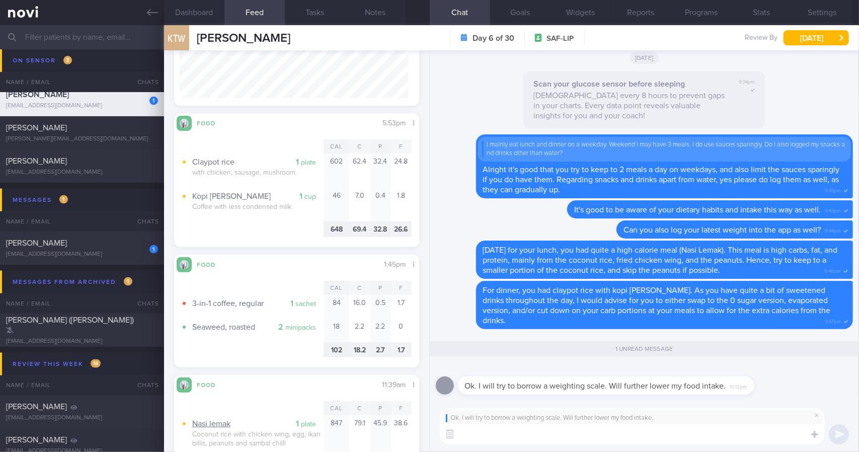
scroll to position [151, 0]
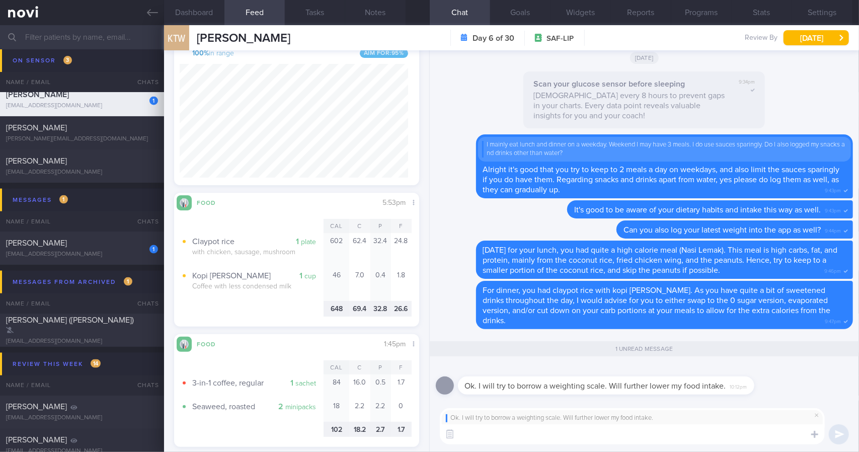
type textarea "👍"
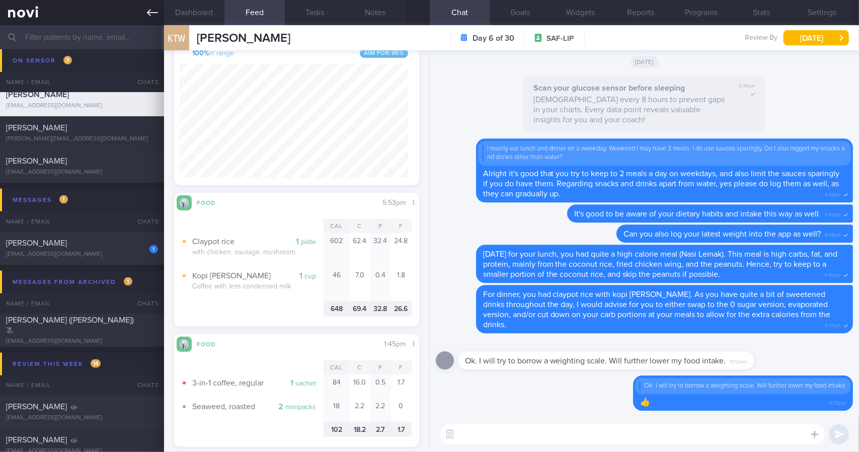
click at [148, 16] on icon at bounding box center [152, 12] width 11 height 11
